Goal: Task Accomplishment & Management: Manage account settings

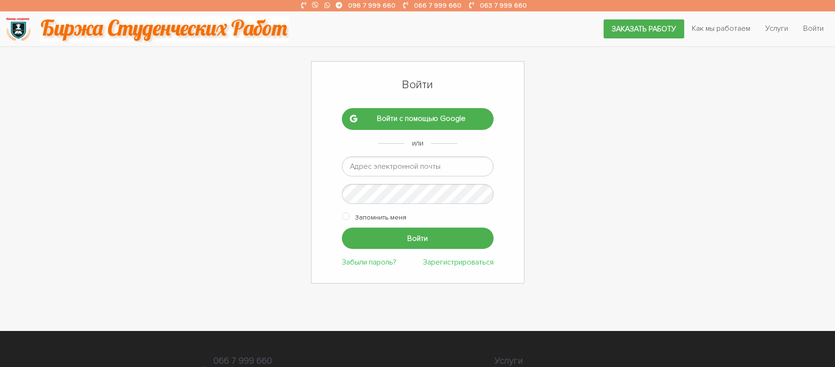
type input "igor36@ukr.net"
click at [347, 213] on input "checkbox" at bounding box center [346, 216] width 8 height 8
checkbox input "true"
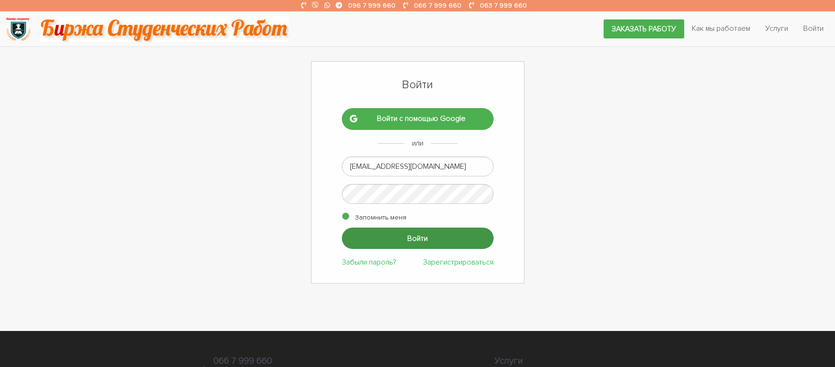
click at [428, 236] on input "Войти" at bounding box center [418, 238] width 152 height 21
